Goal: Task Accomplishment & Management: Manage account settings

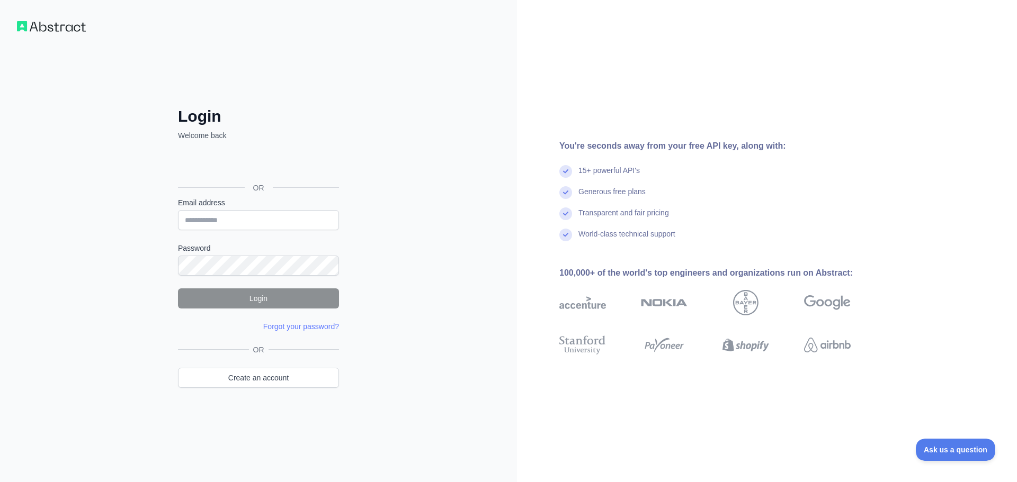
click at [83, 106] on div "Login Welcome back OR Email address Password Login Forgot your password? Please…" at bounding box center [258, 241] width 517 height 482
